Goal: Task Accomplishment & Management: Complete application form

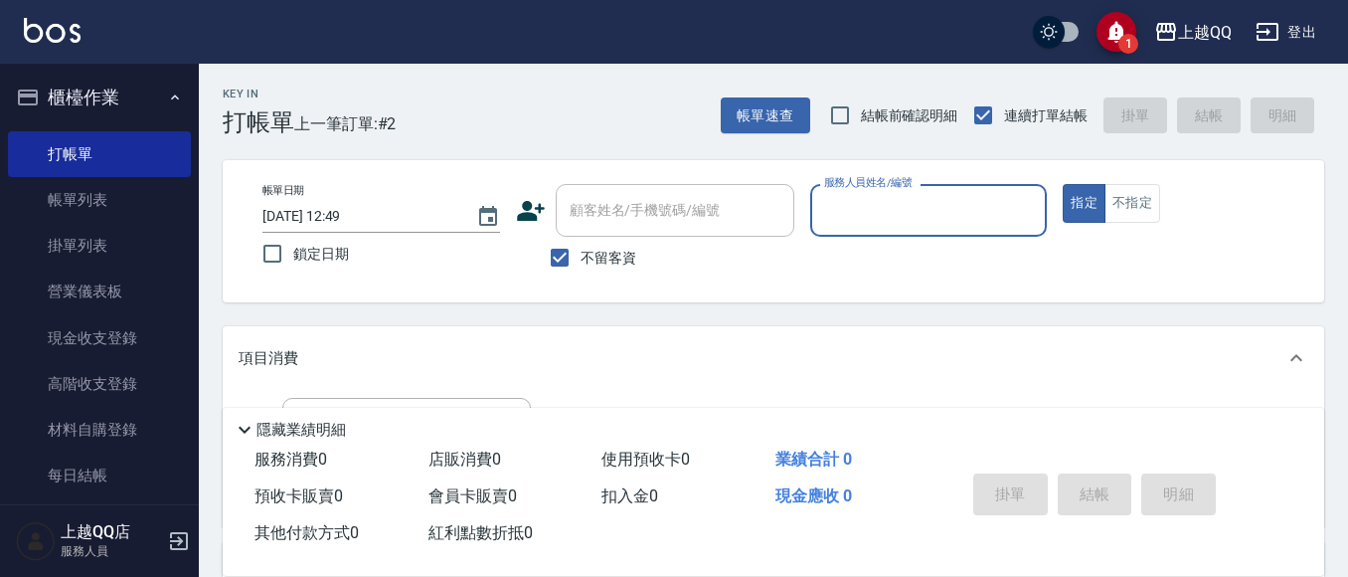
scroll to position [136, 0]
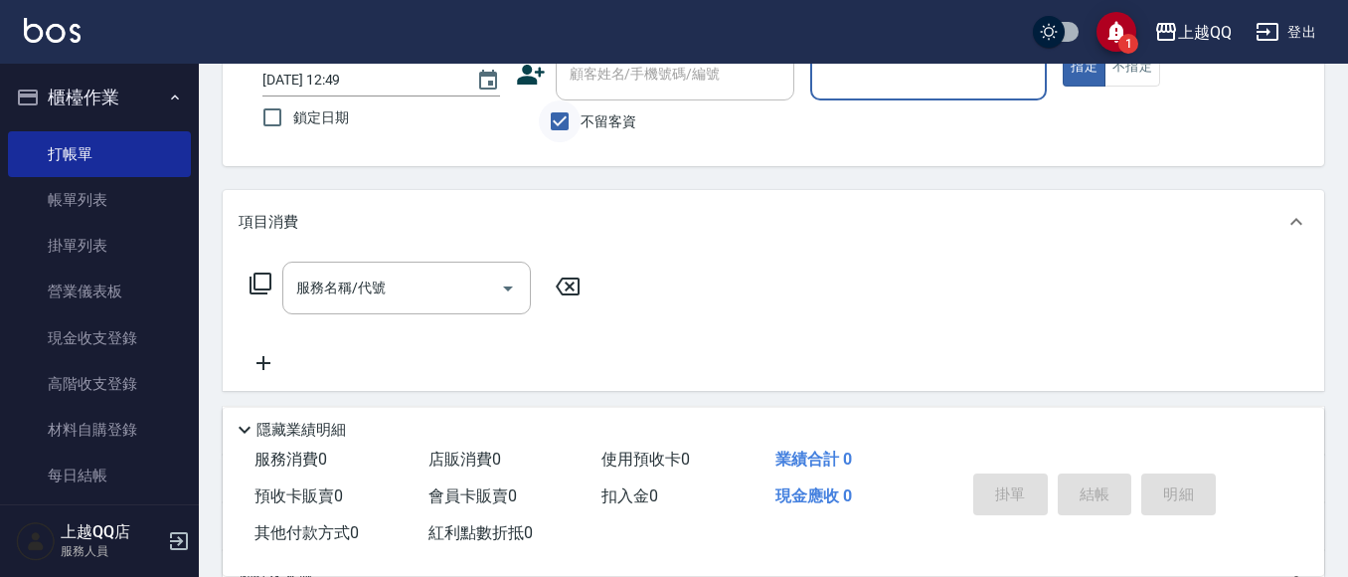
click at [561, 120] on input "不留客資" at bounding box center [560, 121] width 42 height 42
checkbox input "false"
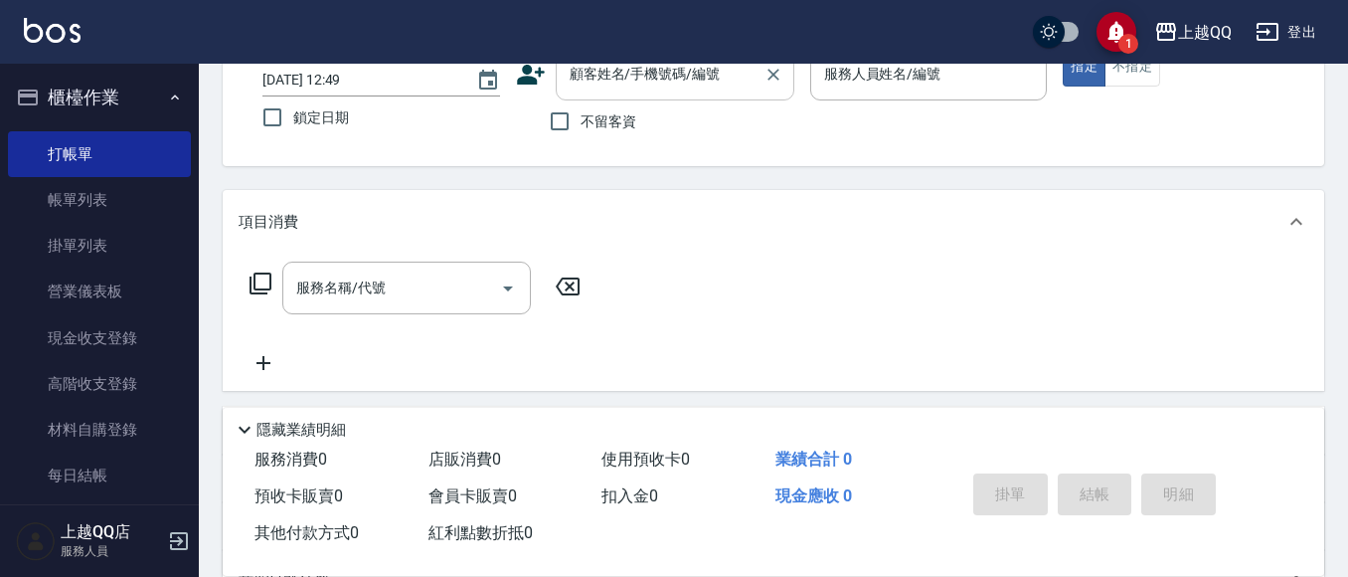
click at [582, 79] on input "顧客姓名/手機號碼/編號" at bounding box center [660, 74] width 191 height 35
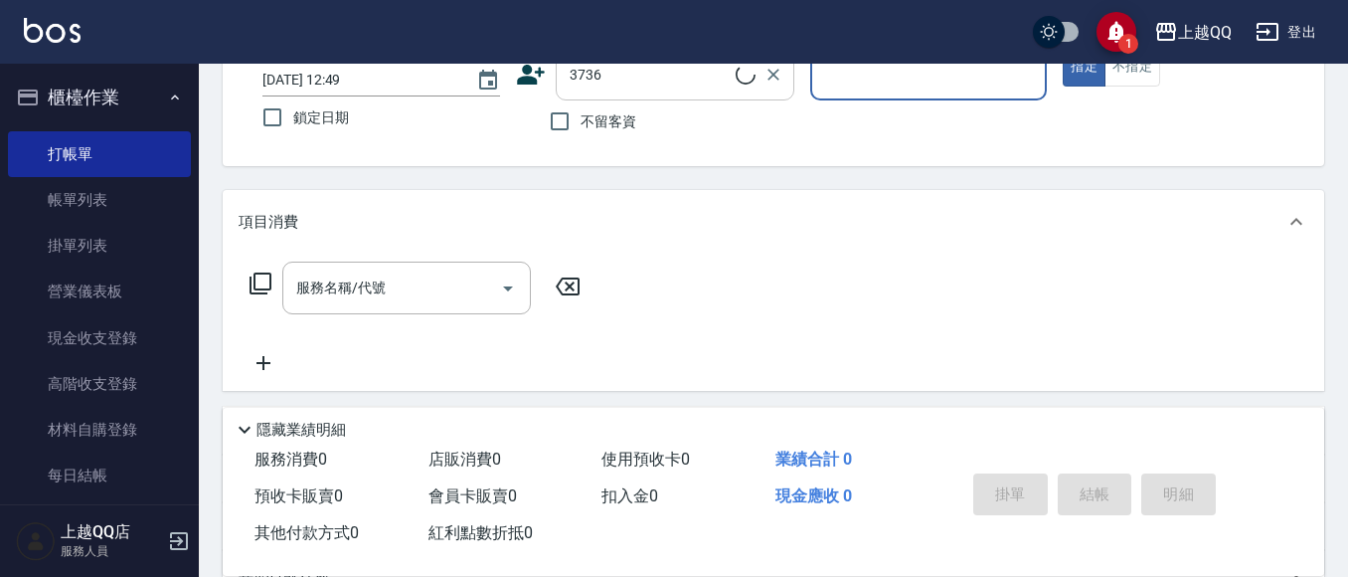
type input "[PERSON_NAME]/0916339743/3736"
type input "雨芯-1"
click at [1143, 67] on button "不指定" at bounding box center [1133, 67] width 56 height 39
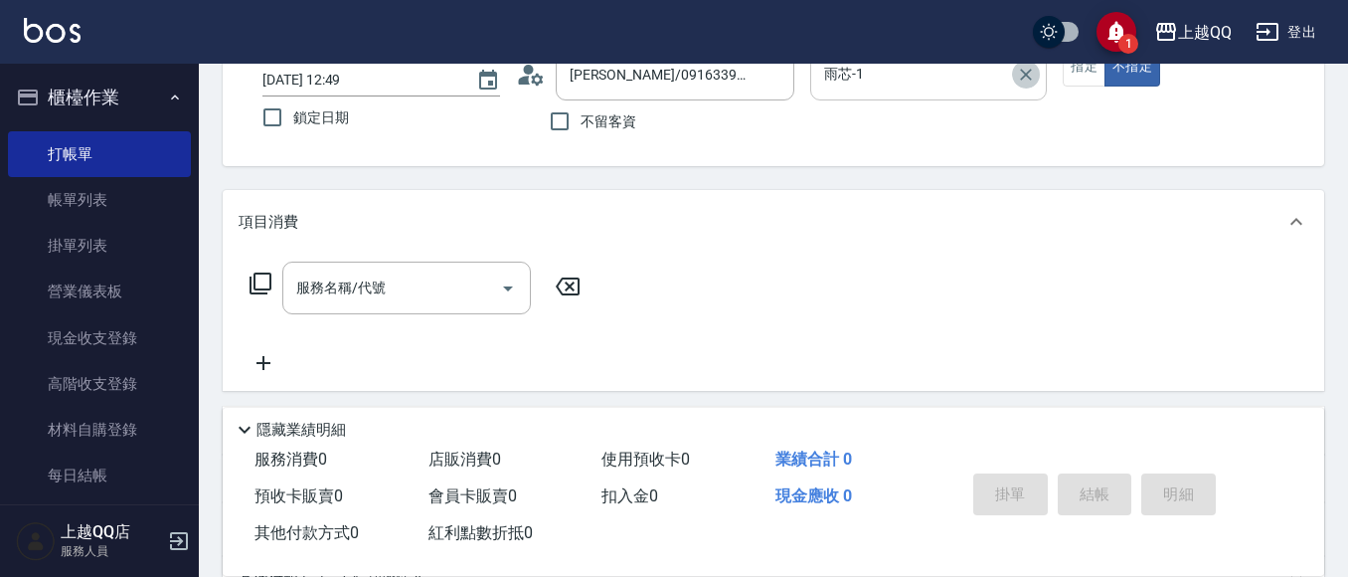
click at [1029, 74] on icon "Clear" at bounding box center [1026, 75] width 20 height 20
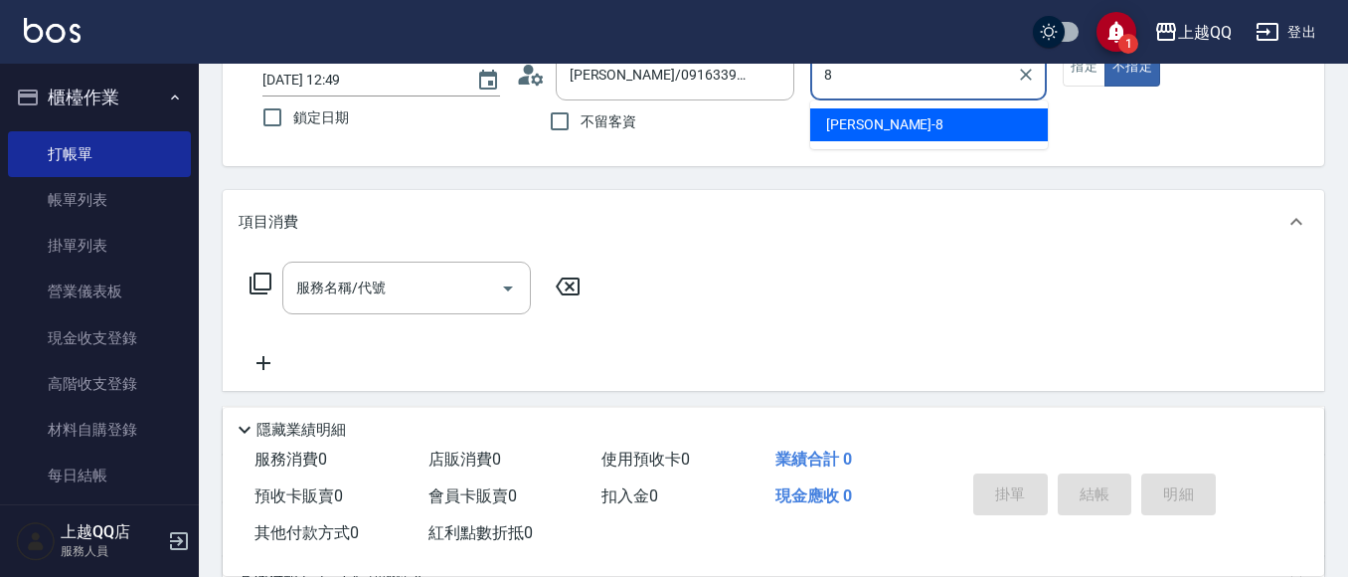
type input "[PERSON_NAME]-8"
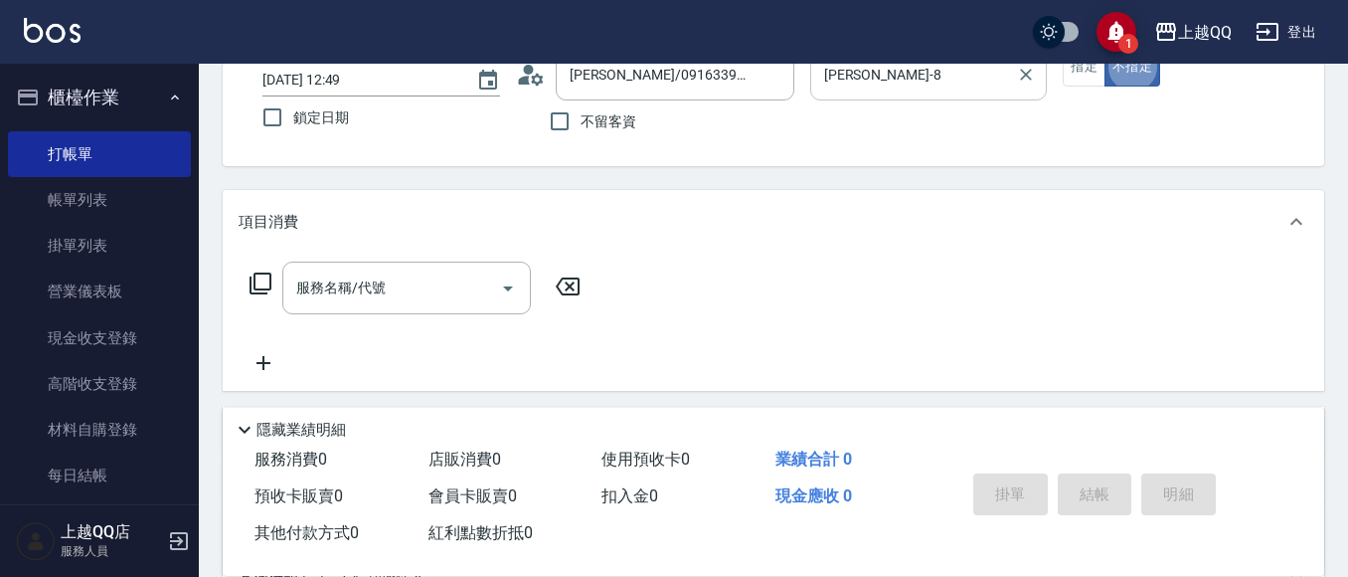
type button "false"
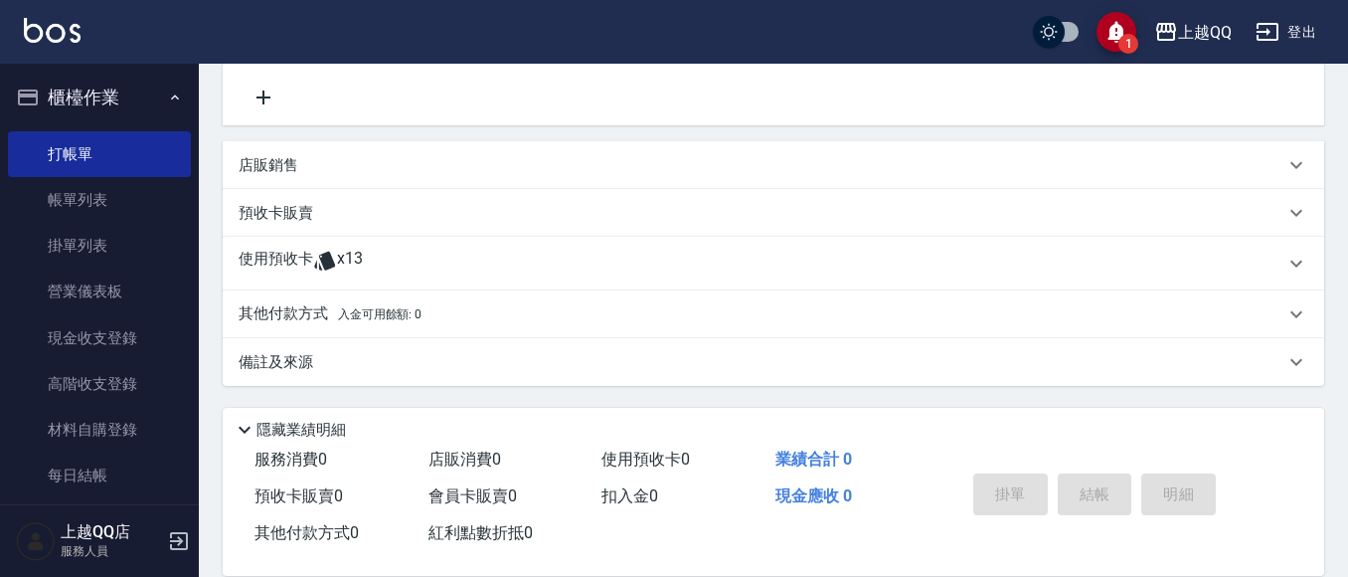
click at [449, 265] on div "使用預收卡 x13" at bounding box center [762, 264] width 1046 height 30
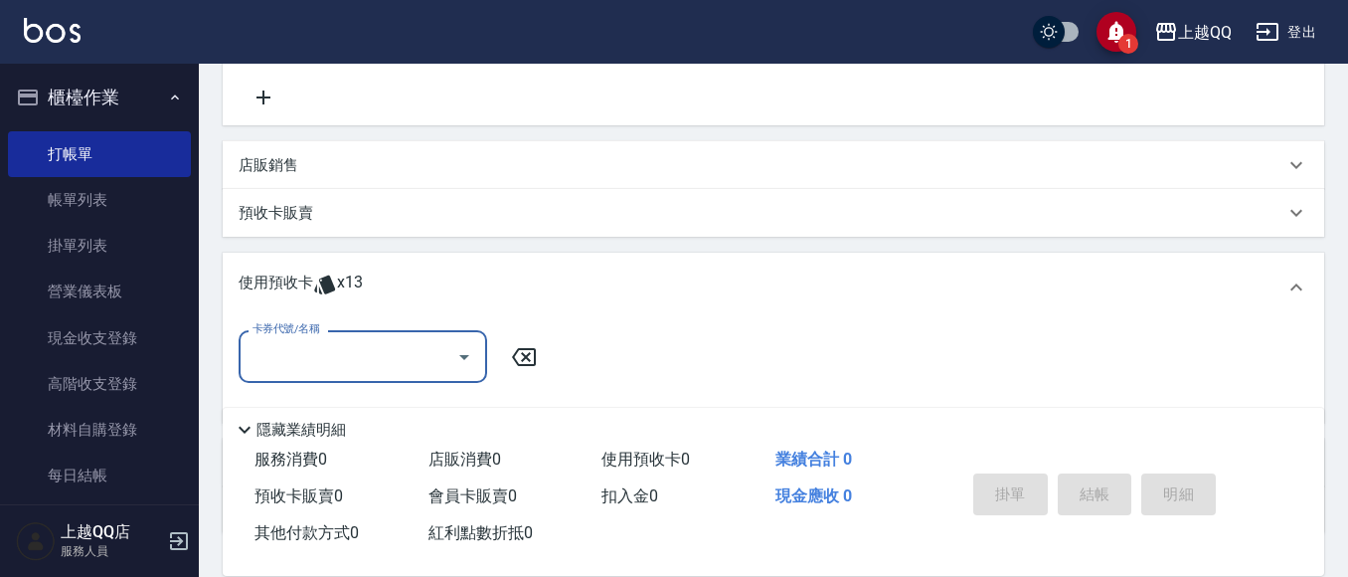
scroll to position [0, 0]
click at [455, 358] on icon "Open" at bounding box center [464, 357] width 24 height 24
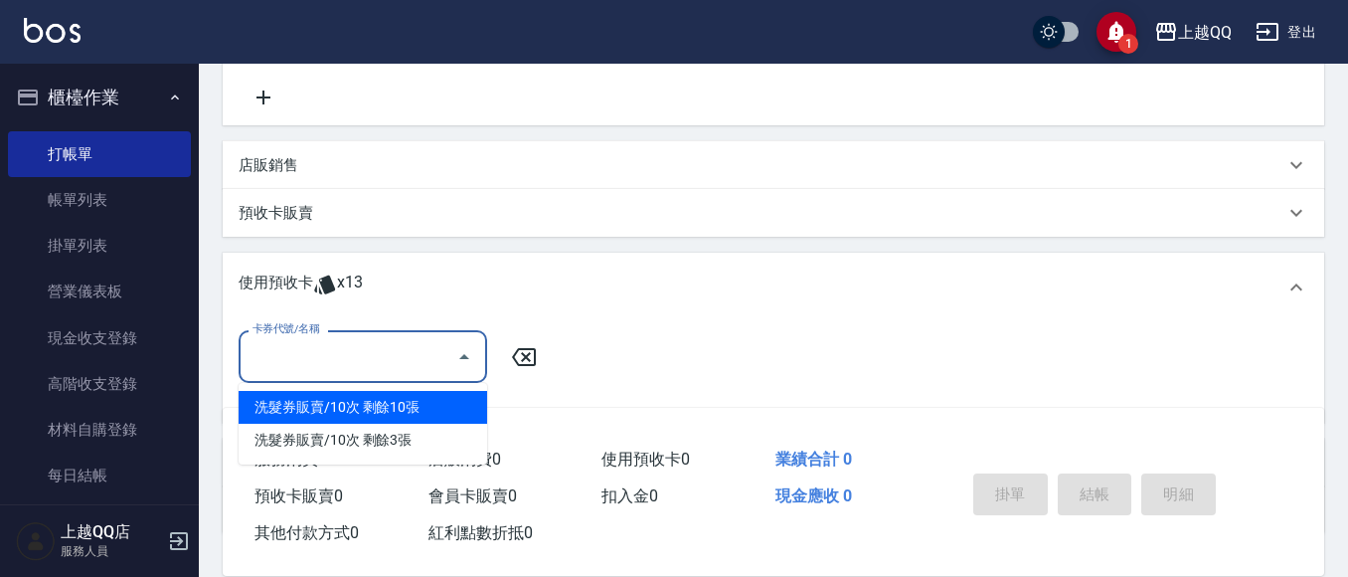
click at [462, 410] on div "洗髮券販賣/10次 剩餘10張" at bounding box center [363, 407] width 249 height 33
type input "洗髮券販賣/10次"
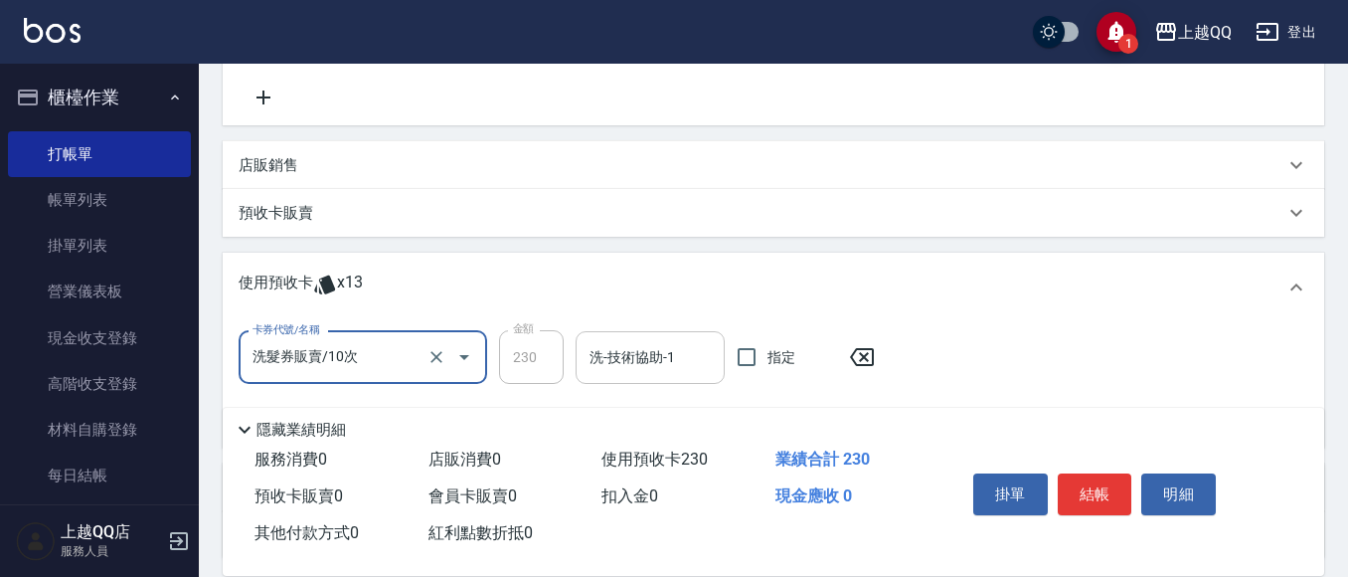
click at [604, 370] on input "洗-技術協助-1" at bounding box center [650, 357] width 131 height 35
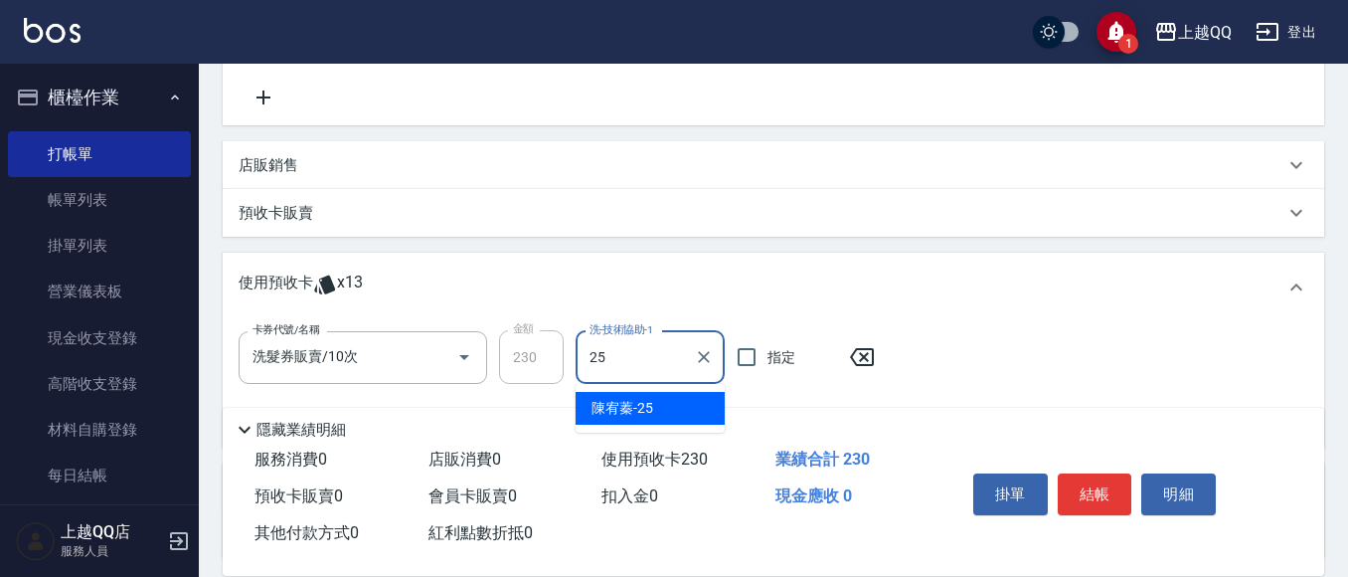
click at [598, 397] on div "[PERSON_NAME]-25" at bounding box center [650, 408] width 149 height 33
type input "[PERSON_NAME]-25"
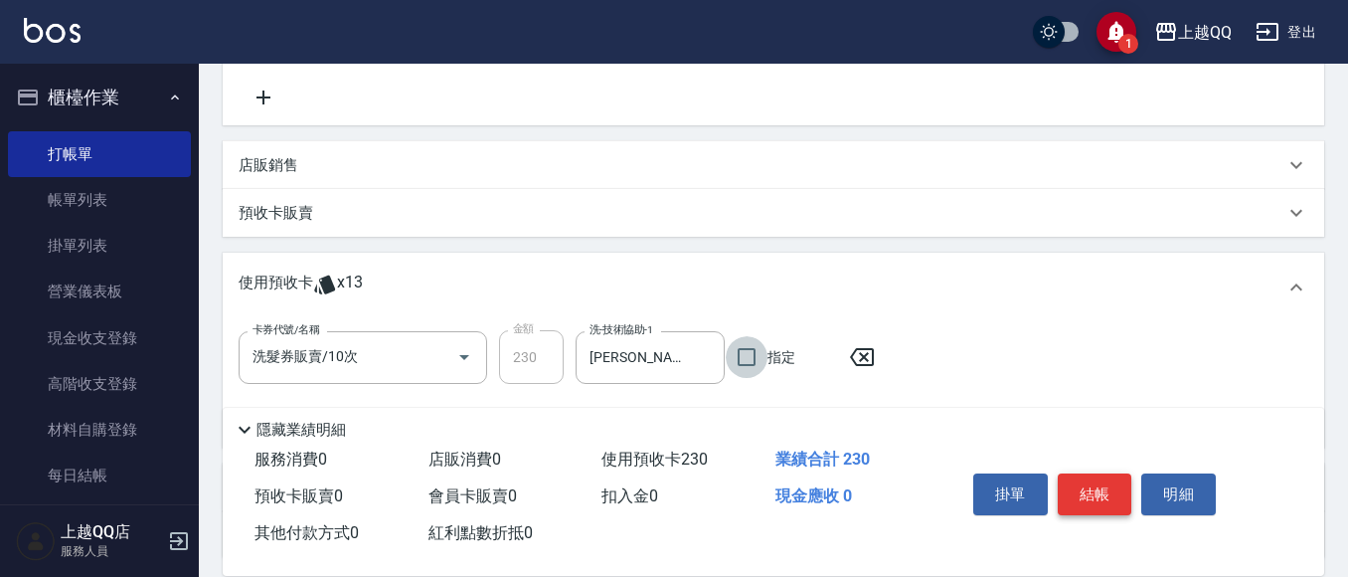
click at [1092, 491] on button "結帳" at bounding box center [1095, 494] width 75 height 42
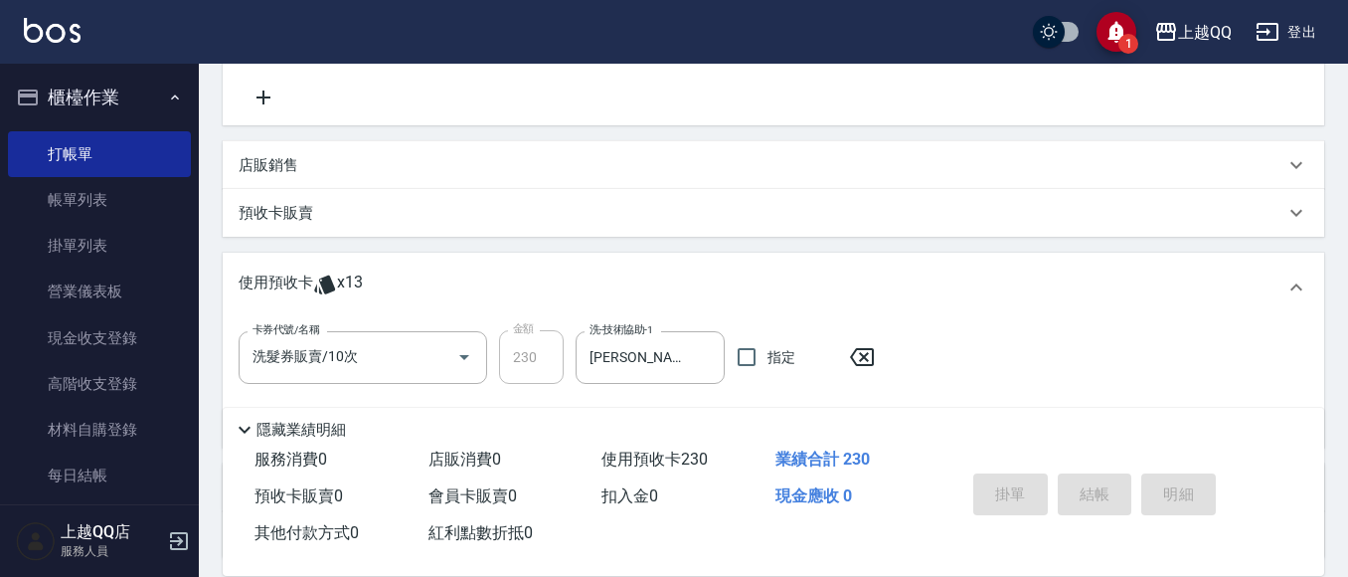
type input "[DATE] 13:31"
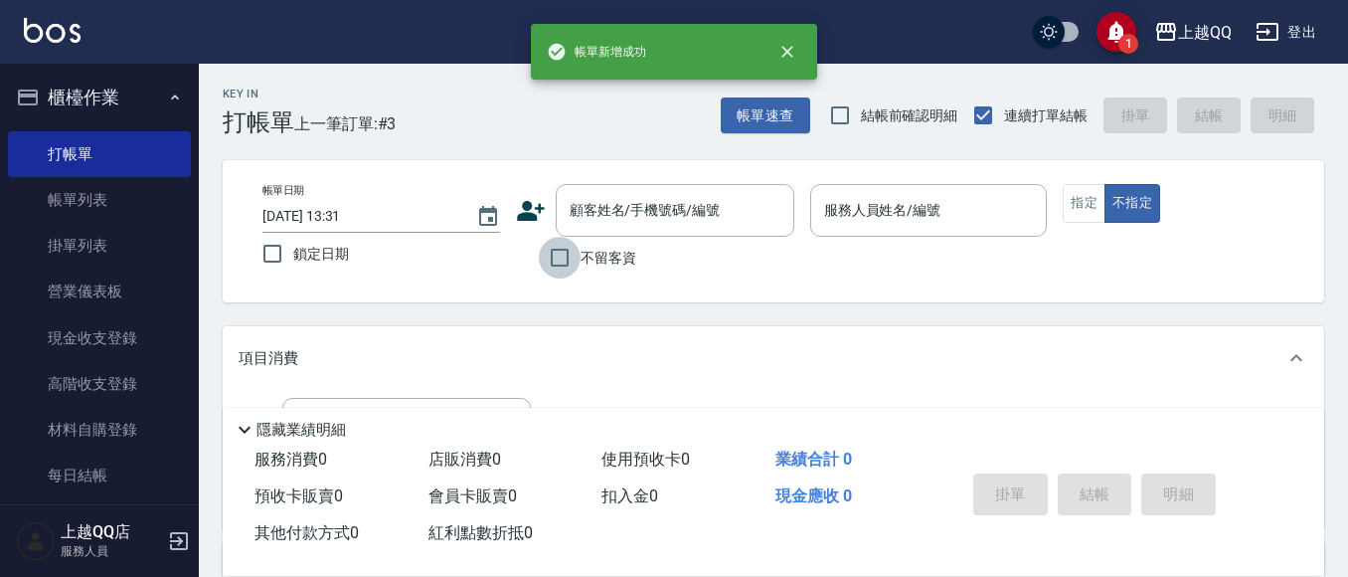
click at [555, 253] on input "不留客資" at bounding box center [560, 258] width 42 height 42
checkbox input "true"
